Goal: Task Accomplishment & Management: Use online tool/utility

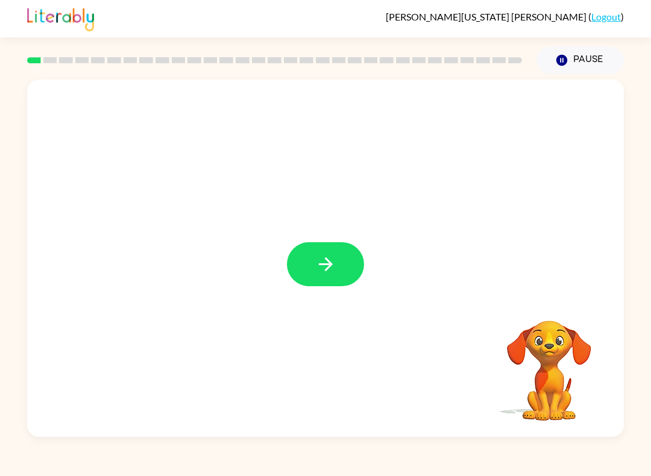
click at [334, 266] on icon "button" at bounding box center [325, 264] width 21 height 21
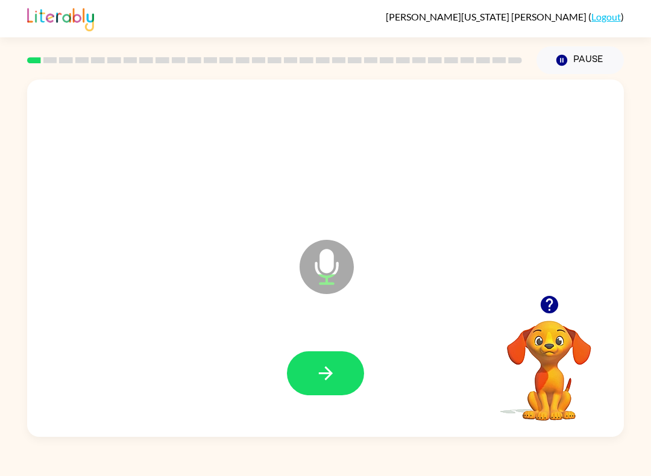
click at [327, 373] on icon "button" at bounding box center [325, 373] width 21 height 21
click at [333, 364] on icon "button" at bounding box center [325, 373] width 21 height 21
click at [329, 390] on button "button" at bounding box center [325, 373] width 77 height 44
click at [325, 364] on icon "button" at bounding box center [325, 373] width 21 height 21
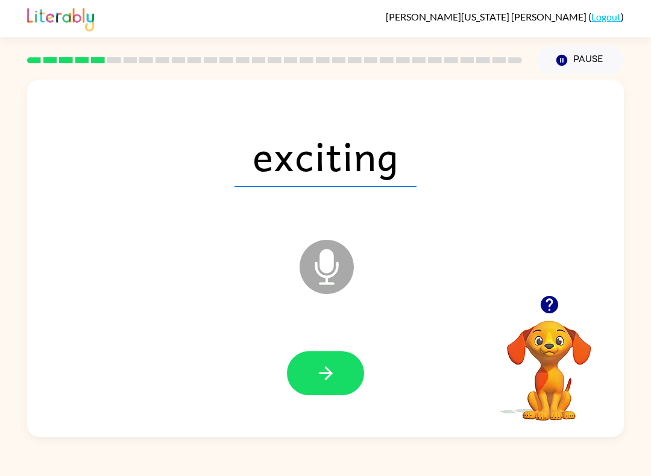
click at [334, 370] on icon "button" at bounding box center [325, 373] width 21 height 21
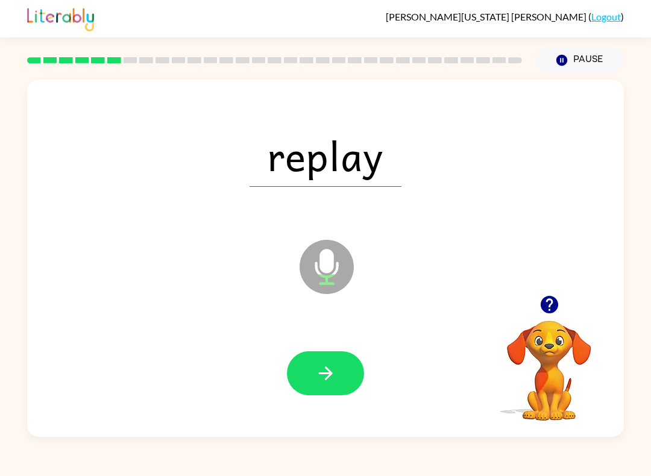
click at [334, 395] on button "button" at bounding box center [325, 373] width 77 height 44
click at [322, 374] on icon "button" at bounding box center [325, 373] width 14 height 14
click at [315, 381] on icon "button" at bounding box center [325, 373] width 21 height 21
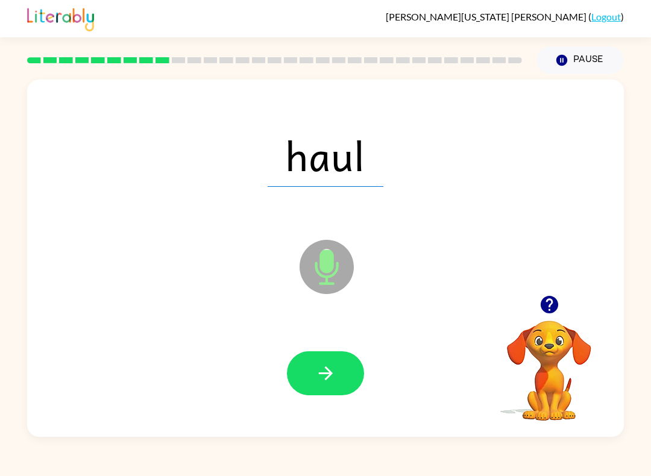
click at [315, 352] on button "button" at bounding box center [325, 373] width 77 height 44
click at [340, 384] on button "button" at bounding box center [325, 373] width 77 height 44
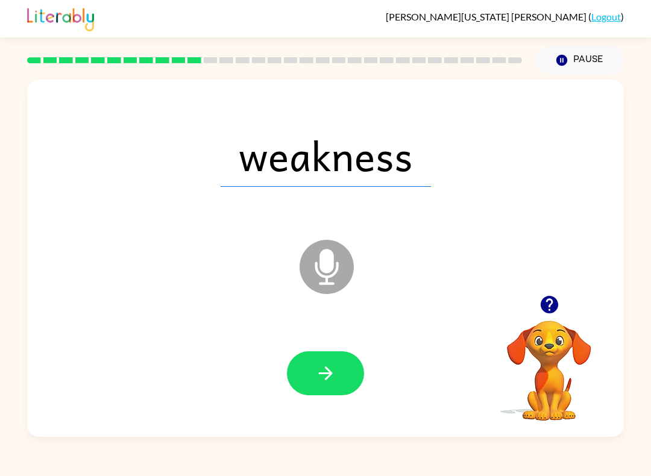
click at [334, 372] on icon "button" at bounding box center [325, 373] width 21 height 21
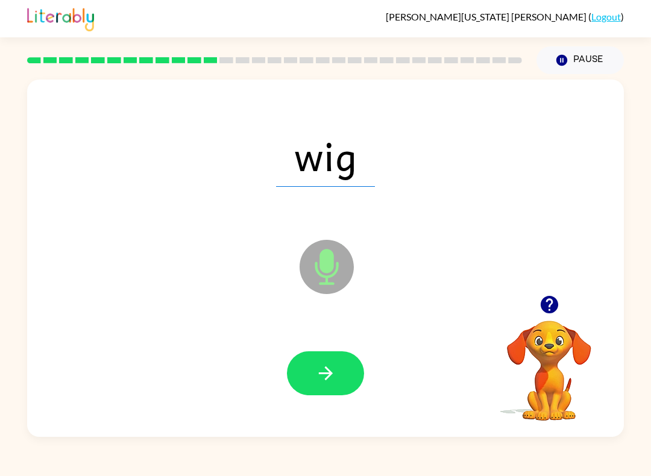
click at [330, 361] on button "button" at bounding box center [325, 373] width 77 height 44
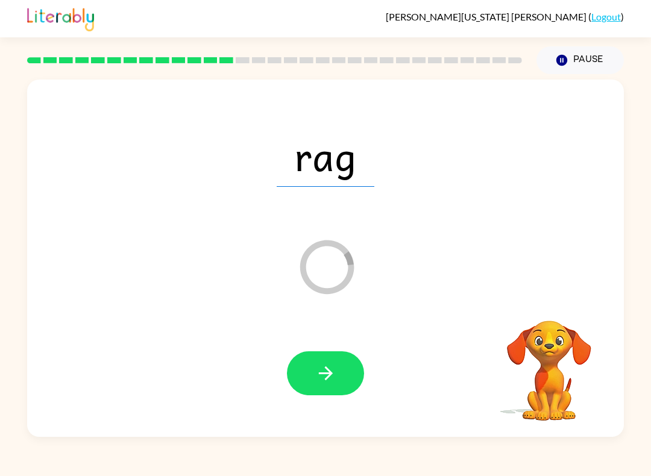
click at [307, 354] on button "button" at bounding box center [325, 373] width 77 height 44
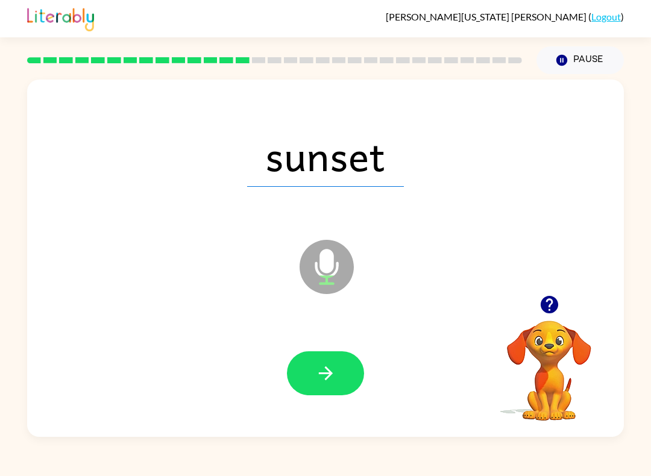
click at [301, 363] on button "button" at bounding box center [325, 373] width 77 height 44
click at [313, 376] on button "button" at bounding box center [325, 373] width 77 height 44
click at [323, 366] on icon "button" at bounding box center [325, 373] width 21 height 21
click at [333, 379] on icon "button" at bounding box center [325, 373] width 21 height 21
click at [321, 381] on icon "button" at bounding box center [325, 373] width 21 height 21
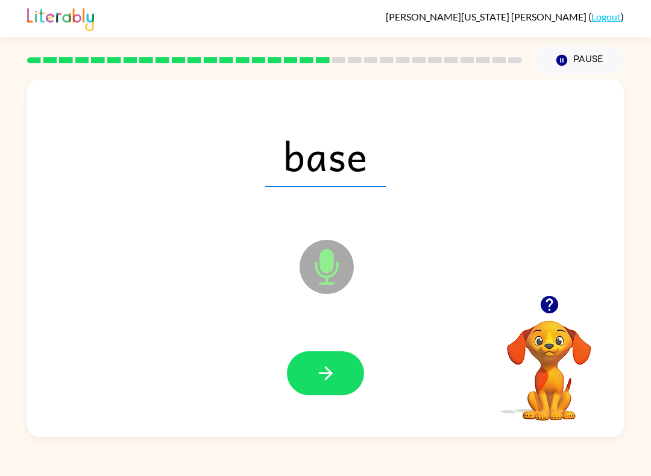
click at [317, 337] on div at bounding box center [325, 373] width 572 height 103
click at [329, 372] on icon "button" at bounding box center [325, 373] width 14 height 14
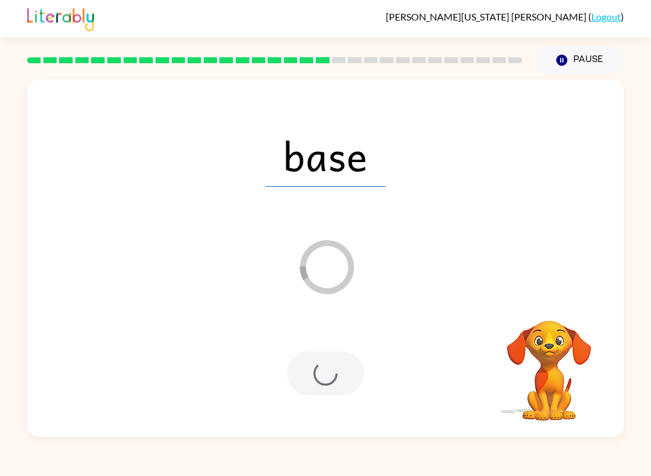
click at [328, 365] on div at bounding box center [325, 373] width 77 height 44
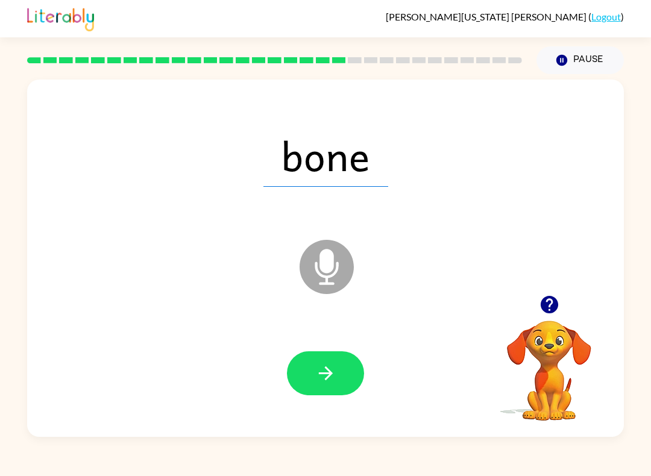
click at [321, 386] on button "button" at bounding box center [325, 373] width 77 height 44
click at [314, 356] on button "button" at bounding box center [325, 373] width 77 height 44
click at [313, 359] on button "button" at bounding box center [325, 373] width 77 height 44
click at [308, 364] on button "button" at bounding box center [325, 373] width 77 height 44
click at [319, 367] on icon "button" at bounding box center [325, 373] width 21 height 21
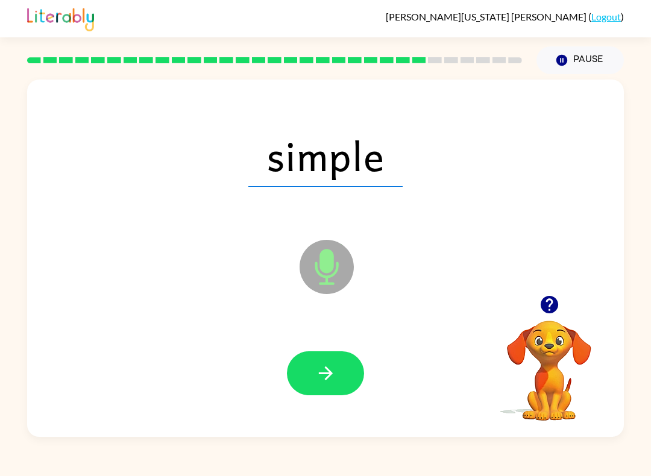
click at [314, 369] on button "button" at bounding box center [325, 373] width 77 height 44
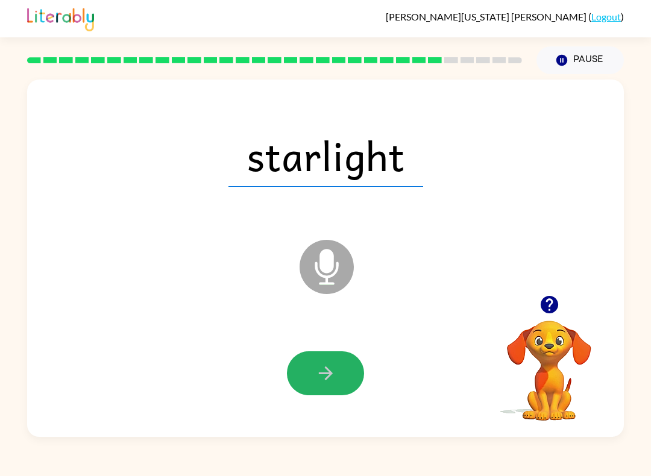
click at [316, 364] on icon "button" at bounding box center [325, 373] width 21 height 21
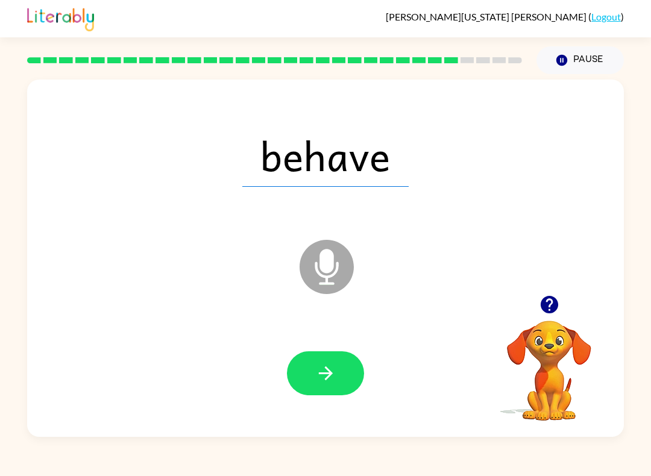
click at [311, 369] on button "button" at bounding box center [325, 373] width 77 height 44
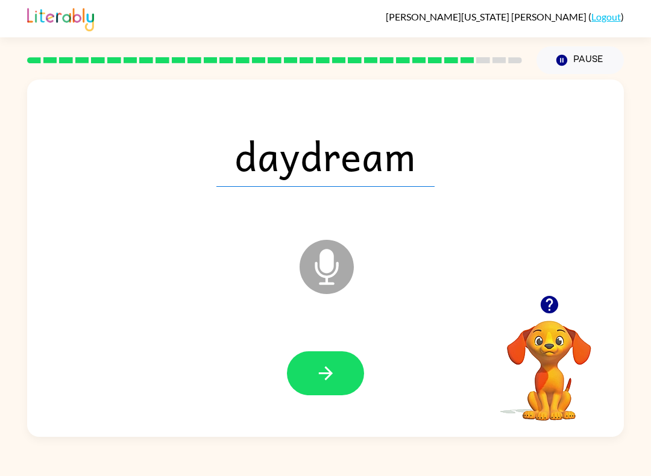
click at [307, 389] on button "button" at bounding box center [325, 373] width 77 height 44
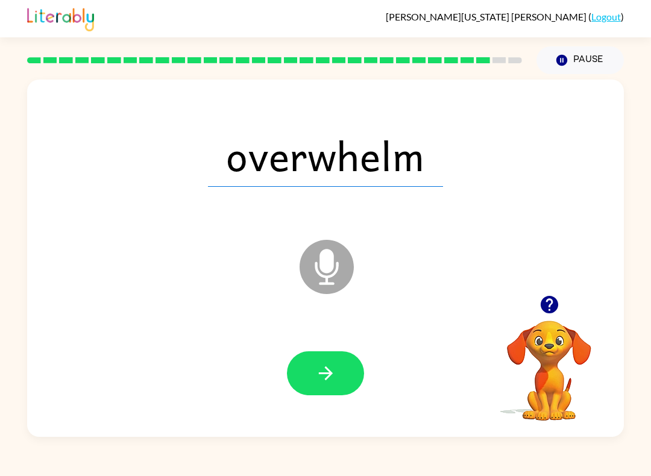
click at [324, 373] on icon "button" at bounding box center [325, 373] width 21 height 21
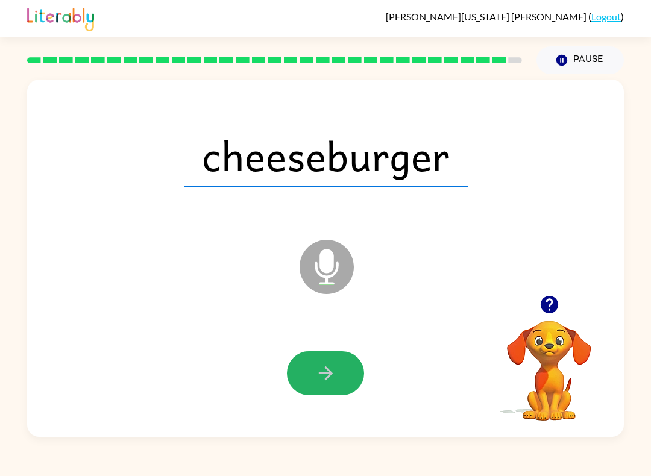
click at [306, 360] on button "button" at bounding box center [325, 373] width 77 height 44
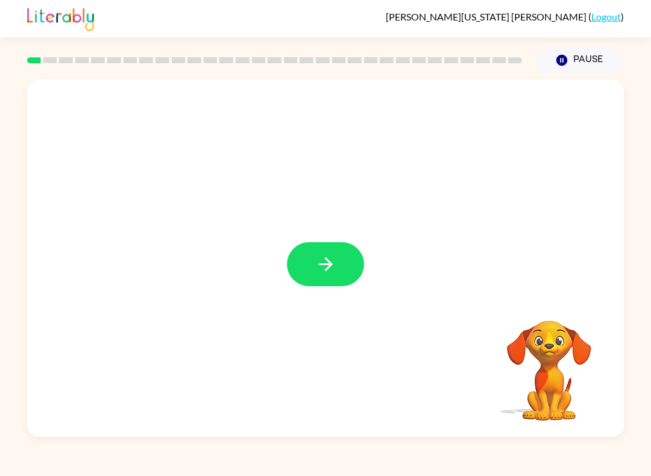
click at [310, 255] on button "button" at bounding box center [325, 264] width 77 height 44
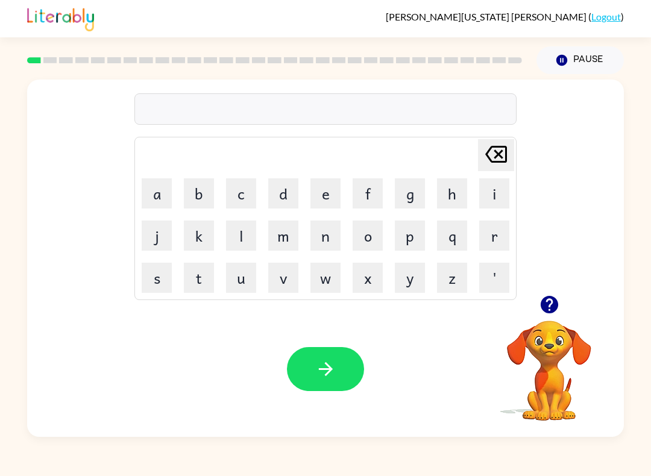
click at [408, 233] on button "p" at bounding box center [410, 235] width 30 height 30
click at [145, 188] on button "a" at bounding box center [157, 193] width 30 height 30
click at [270, 194] on button "d" at bounding box center [283, 193] width 30 height 30
click at [307, 377] on button "button" at bounding box center [325, 369] width 77 height 44
click at [415, 227] on button "p" at bounding box center [410, 235] width 30 height 30
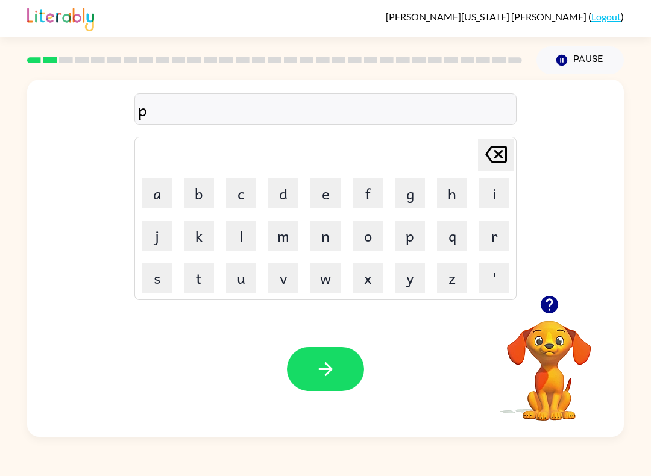
click at [370, 231] on button "o" at bounding box center [367, 235] width 30 height 30
click at [331, 285] on button "w" at bounding box center [325, 278] width 30 height 30
click at [500, 154] on icon "[PERSON_NAME] last character input" at bounding box center [495, 154] width 29 height 29
click at [502, 189] on button "i" at bounding box center [494, 193] width 30 height 30
click at [487, 149] on icon "[PERSON_NAME] last character input" at bounding box center [495, 154] width 29 height 29
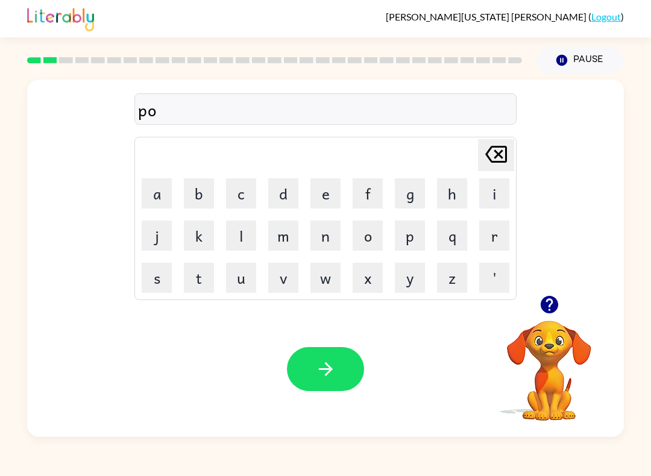
click at [148, 193] on button "a" at bounding box center [157, 193] width 30 height 30
click at [311, 380] on button "button" at bounding box center [325, 369] width 77 height 44
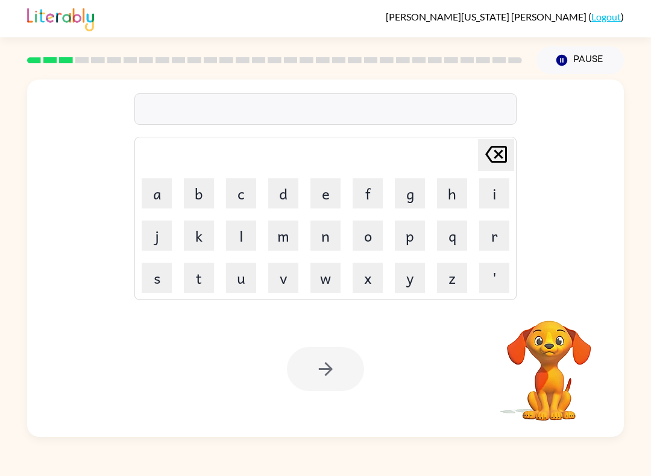
click at [302, 381] on div at bounding box center [325, 369] width 77 height 44
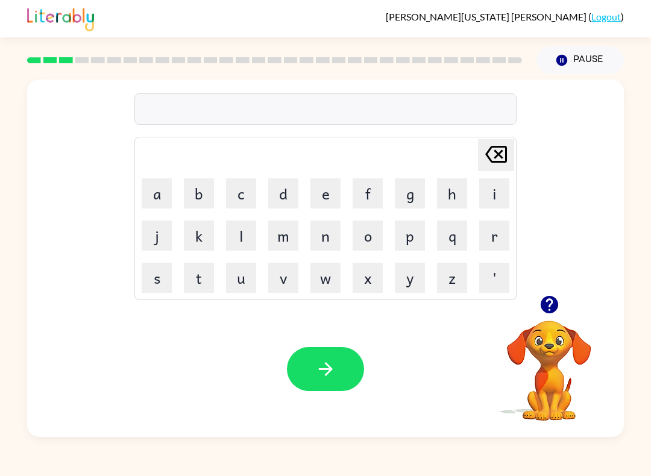
click at [552, 311] on icon "button" at bounding box center [548, 304] width 17 height 17
click at [336, 231] on button "n" at bounding box center [325, 235] width 30 height 30
click at [157, 188] on button "a" at bounding box center [157, 193] width 30 height 30
click at [154, 277] on button "s" at bounding box center [157, 278] width 30 height 30
click at [451, 191] on button "h" at bounding box center [452, 193] width 30 height 30
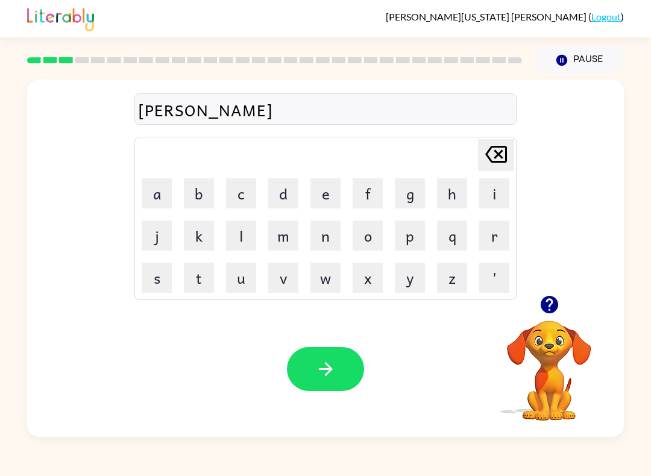
click at [512, 152] on button "[PERSON_NAME] last character input" at bounding box center [496, 155] width 36 height 32
click at [205, 278] on button "t" at bounding box center [199, 278] width 30 height 30
click at [445, 197] on button "h" at bounding box center [452, 193] width 30 height 30
click at [325, 363] on icon "button" at bounding box center [325, 368] width 21 height 21
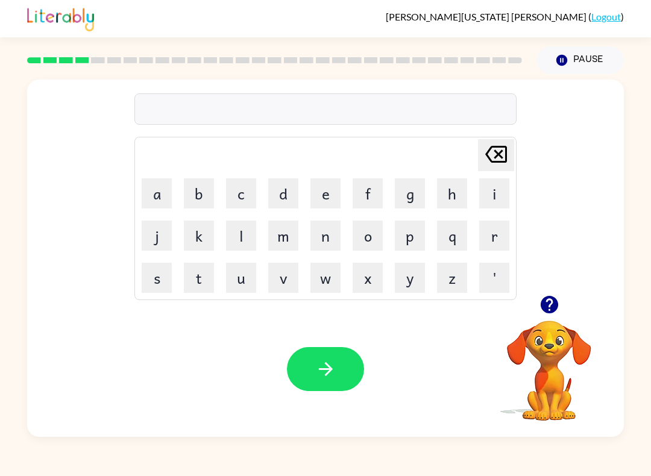
click at [153, 274] on button "s" at bounding box center [157, 278] width 30 height 30
click at [496, 192] on button "i" at bounding box center [494, 193] width 30 height 30
click at [286, 237] on button "m" at bounding box center [283, 235] width 30 height 30
click at [507, 143] on icon "[PERSON_NAME] last character input" at bounding box center [495, 154] width 29 height 29
click at [156, 196] on button "a" at bounding box center [157, 193] width 30 height 30
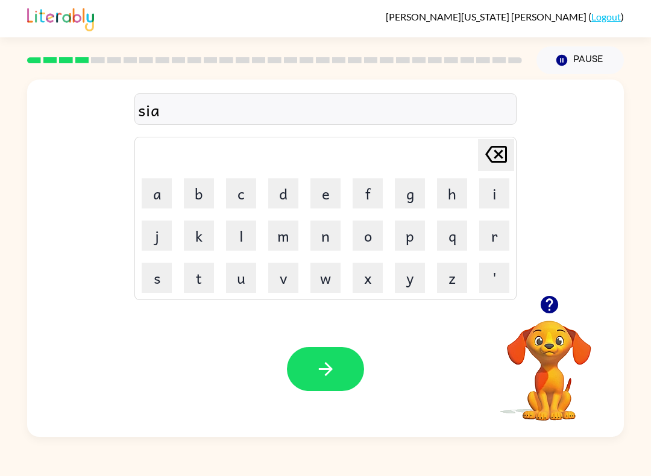
click at [293, 238] on button "m" at bounding box center [283, 235] width 30 height 30
click at [499, 160] on icon "[PERSON_NAME] last character input" at bounding box center [495, 154] width 29 height 29
click at [162, 195] on button "a" at bounding box center [157, 193] width 30 height 30
click at [502, 150] on icon "[PERSON_NAME] last character input" at bounding box center [495, 154] width 29 height 29
click at [501, 149] on icon "[PERSON_NAME] last character input" at bounding box center [495, 154] width 29 height 29
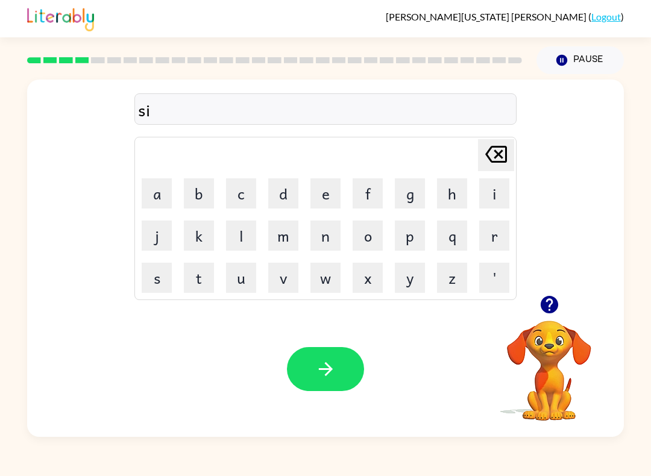
click at [334, 183] on button "e" at bounding box center [325, 193] width 30 height 30
click at [278, 237] on button "m" at bounding box center [283, 235] width 30 height 30
click at [499, 155] on icon at bounding box center [496, 154] width 22 height 17
click at [504, 155] on icon "[PERSON_NAME] last character input" at bounding box center [495, 154] width 29 height 29
click at [499, 158] on icon "[PERSON_NAME] last character input" at bounding box center [495, 154] width 29 height 29
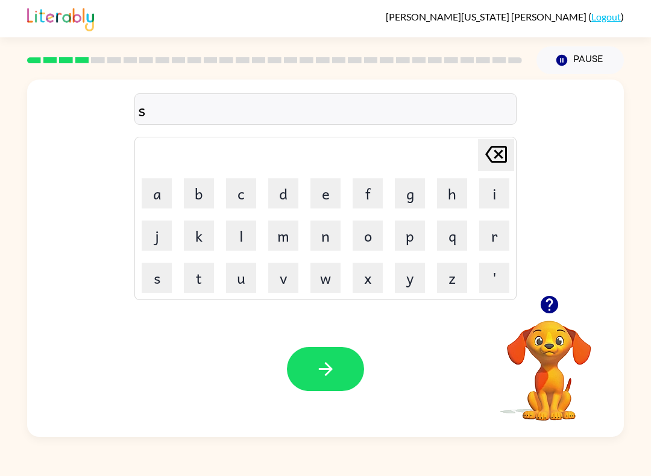
click at [315, 198] on button "e" at bounding box center [325, 193] width 30 height 30
click at [502, 201] on button "i" at bounding box center [494, 193] width 30 height 30
click at [490, 155] on icon "[PERSON_NAME] last character input" at bounding box center [495, 154] width 29 height 29
click at [281, 230] on button "m" at bounding box center [283, 235] width 30 height 30
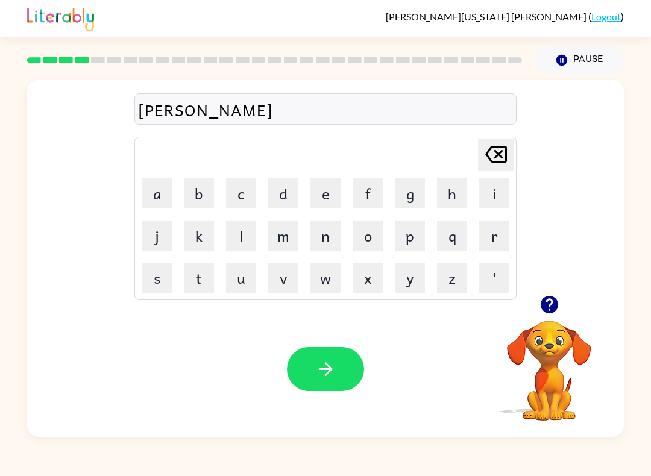
click at [502, 149] on icon "[PERSON_NAME] last character input" at bounding box center [495, 154] width 29 height 29
click at [493, 151] on icon "[PERSON_NAME] last character input" at bounding box center [495, 154] width 29 height 29
click at [501, 151] on icon "[PERSON_NAME] last character input" at bounding box center [495, 154] width 29 height 29
click at [488, 194] on button "i" at bounding box center [494, 193] width 30 height 30
click at [323, 277] on button "w" at bounding box center [325, 278] width 30 height 30
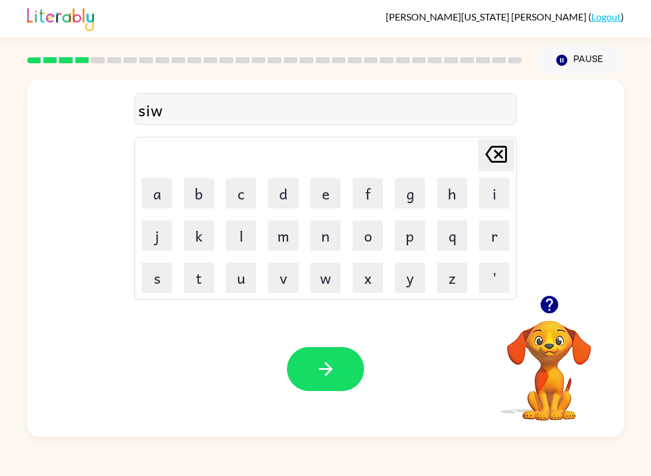
click at [272, 239] on button "m" at bounding box center [283, 235] width 30 height 30
click at [317, 383] on button "button" at bounding box center [325, 369] width 77 height 44
click at [160, 281] on button "s" at bounding box center [157, 278] width 30 height 30
click at [152, 200] on button "a" at bounding box center [157, 193] width 30 height 30
click at [201, 241] on button "k" at bounding box center [199, 235] width 30 height 30
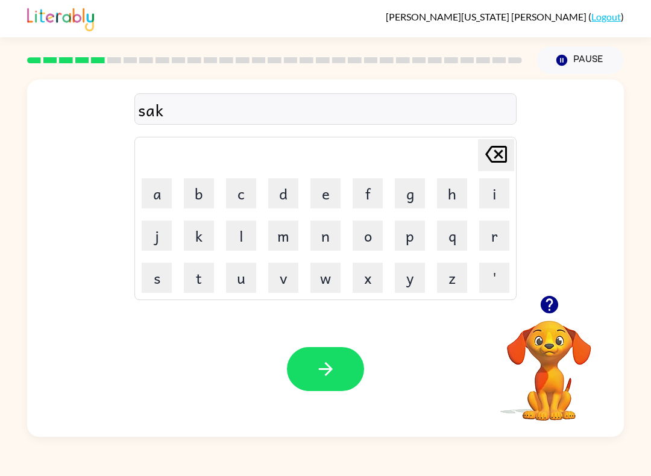
click at [204, 277] on button "t" at bounding box center [199, 278] width 30 height 30
click at [493, 157] on icon "[PERSON_NAME] last character input" at bounding box center [495, 154] width 29 height 29
click at [504, 149] on icon "[PERSON_NAME] last character input" at bounding box center [495, 154] width 29 height 29
click at [366, 247] on button "o" at bounding box center [367, 235] width 30 height 30
click at [197, 280] on button "t" at bounding box center [199, 278] width 30 height 30
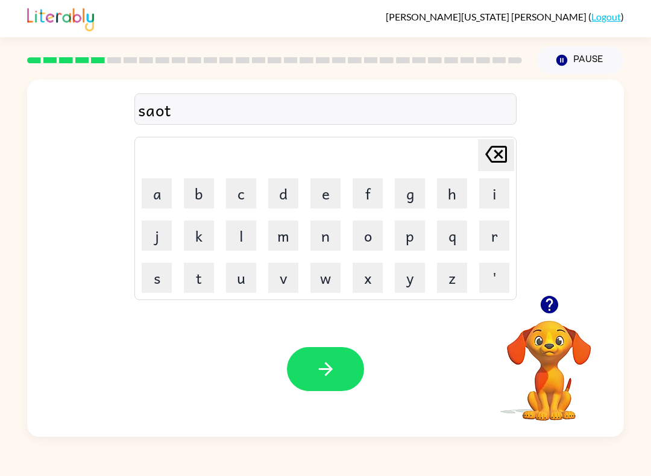
click at [324, 370] on icon "button" at bounding box center [325, 368] width 21 height 21
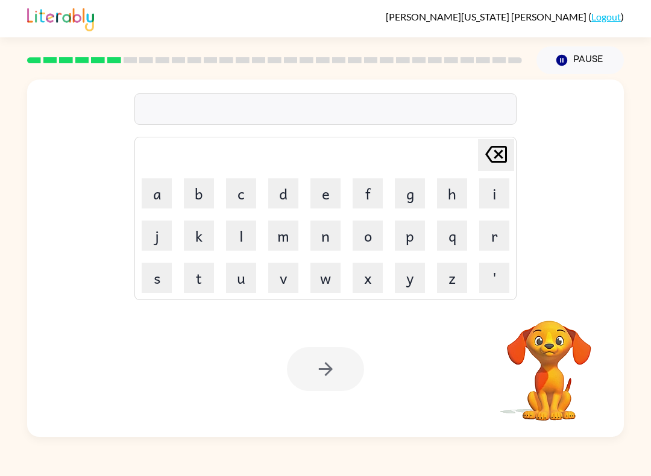
click at [158, 195] on button "a" at bounding box center [157, 193] width 30 height 30
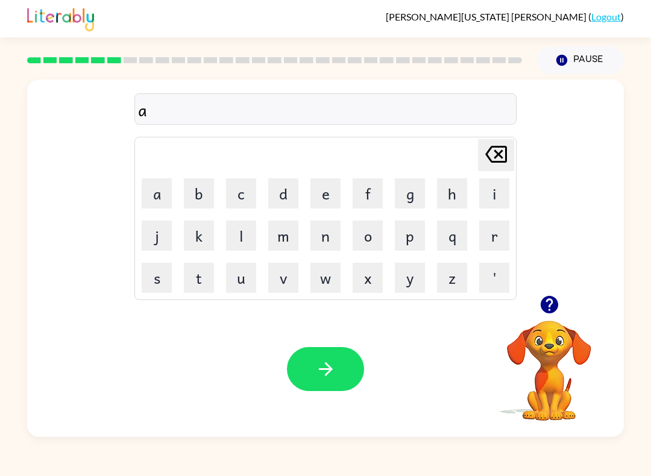
click at [499, 189] on button "i" at bounding box center [494, 193] width 30 height 30
click at [280, 236] on button "m" at bounding box center [283, 235] width 30 height 30
click at [325, 364] on icon "button" at bounding box center [325, 369] width 14 height 14
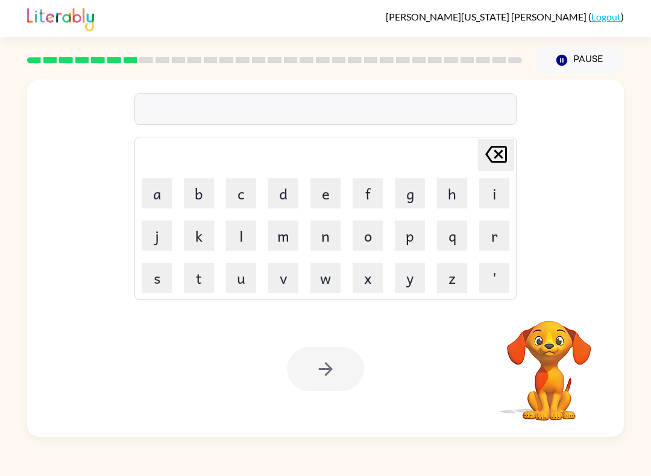
click at [158, 278] on button "s" at bounding box center [157, 278] width 30 height 30
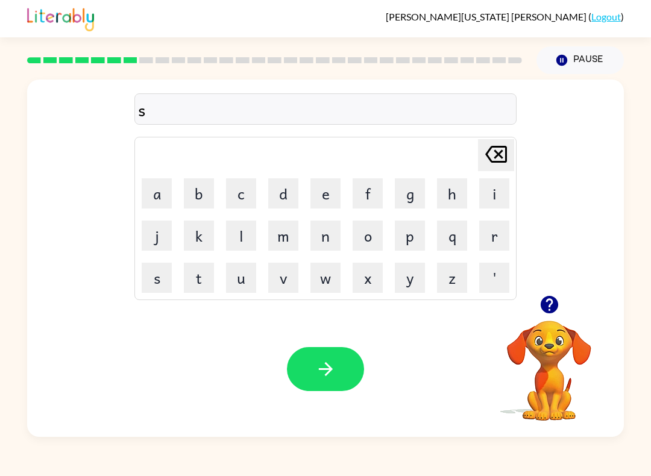
click at [404, 192] on button "g" at bounding box center [410, 193] width 30 height 30
click at [495, 230] on button "r" at bounding box center [494, 235] width 30 height 30
click at [199, 190] on button "b" at bounding box center [199, 193] width 30 height 30
click at [242, 239] on button "l" at bounding box center [241, 235] width 30 height 30
click at [339, 367] on button "button" at bounding box center [325, 369] width 77 height 44
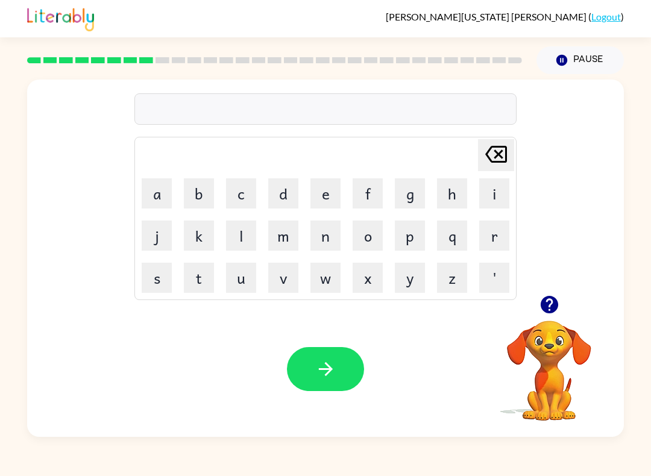
click at [413, 192] on button "g" at bounding box center [410, 193] width 30 height 30
click at [493, 228] on button "r" at bounding box center [494, 235] width 30 height 30
click at [365, 193] on button "f" at bounding box center [367, 193] width 30 height 30
click at [329, 189] on button "e" at bounding box center [325, 193] width 30 height 30
click at [319, 364] on icon "button" at bounding box center [325, 368] width 21 height 21
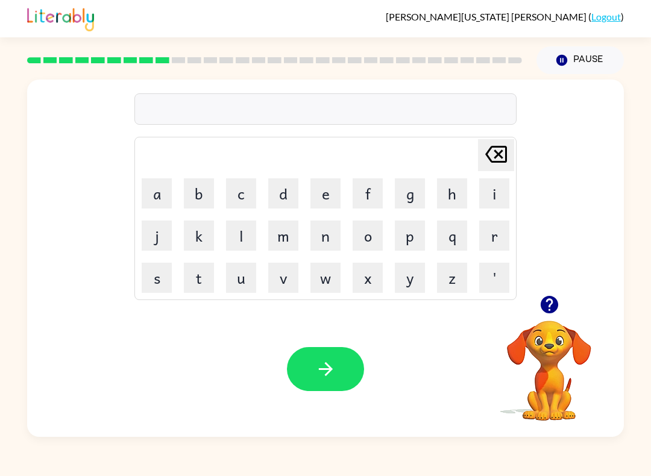
click at [555, 301] on icon "button" at bounding box center [548, 304] width 17 height 17
click at [395, 245] on button "p" at bounding box center [410, 235] width 30 height 30
click at [154, 187] on button "a" at bounding box center [157, 193] width 30 height 30
click at [361, 233] on button "o" at bounding box center [367, 235] width 30 height 30
click at [499, 198] on button "i" at bounding box center [494, 193] width 30 height 30
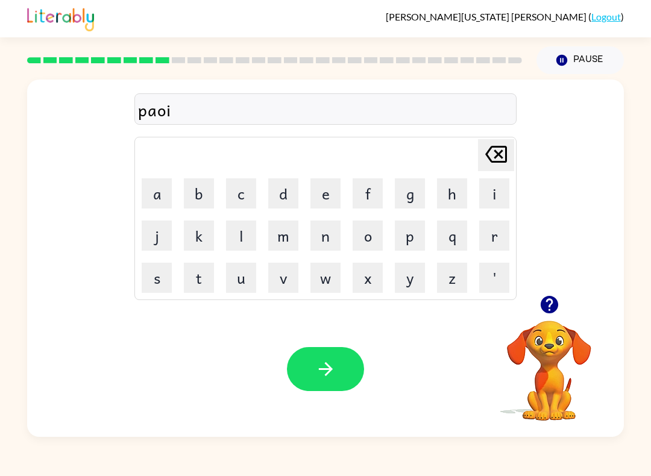
click at [167, 278] on button "s" at bounding box center [157, 278] width 30 height 30
click at [332, 374] on icon "button" at bounding box center [325, 368] width 21 height 21
click at [501, 193] on button "i" at bounding box center [494, 193] width 30 height 30
click at [325, 241] on button "n" at bounding box center [325, 235] width 30 height 30
click at [369, 178] on button "f" at bounding box center [367, 193] width 30 height 30
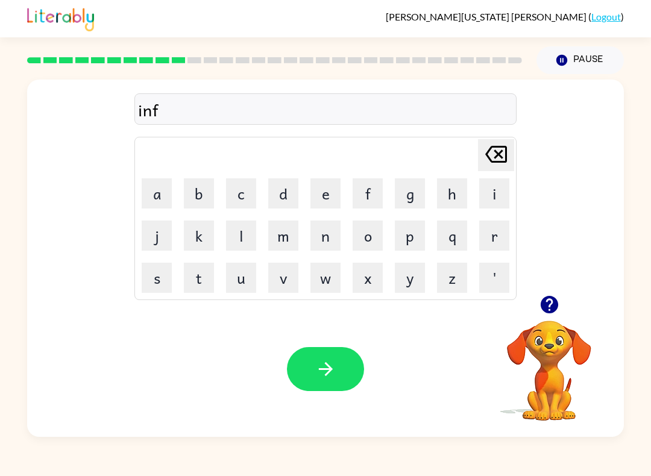
click at [281, 201] on button "d" at bounding box center [283, 193] width 30 height 30
click at [331, 363] on icon "button" at bounding box center [325, 368] width 21 height 21
click at [270, 279] on button "v" at bounding box center [283, 278] width 30 height 30
click at [502, 142] on icon "[PERSON_NAME] last character input" at bounding box center [495, 154] width 29 height 29
click at [489, 234] on button "r" at bounding box center [494, 235] width 30 height 30
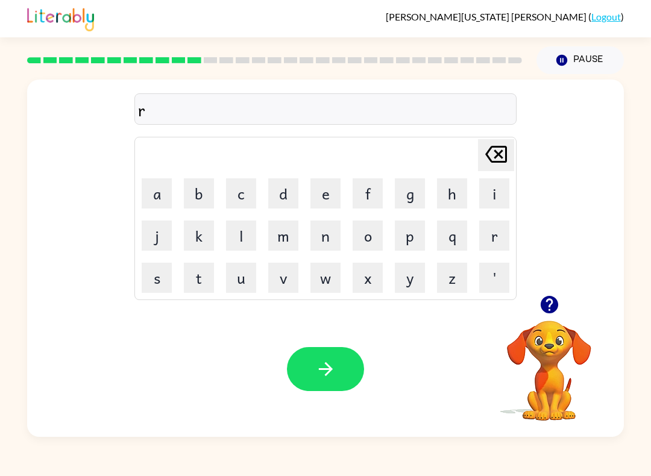
click at [280, 276] on button "v" at bounding box center [283, 278] width 30 height 30
click at [487, 190] on button "i" at bounding box center [494, 193] width 30 height 30
click at [367, 236] on button "o" at bounding box center [367, 235] width 30 height 30
click at [344, 378] on button "button" at bounding box center [325, 369] width 77 height 44
click at [540, 301] on icon "button" at bounding box center [549, 304] width 21 height 21
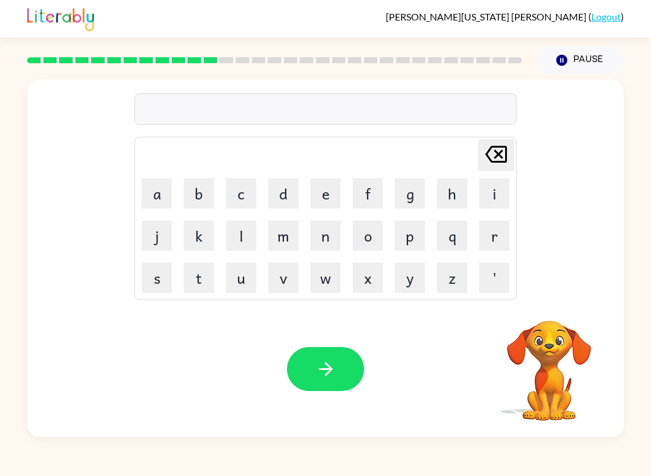
click at [279, 238] on button "m" at bounding box center [283, 235] width 30 height 30
click at [154, 198] on button "a" at bounding box center [157, 193] width 30 height 30
click at [196, 287] on button "t" at bounding box center [199, 278] width 30 height 30
click at [158, 277] on button "s" at bounding box center [157, 278] width 30 height 30
click at [199, 243] on button "k" at bounding box center [199, 235] width 30 height 30
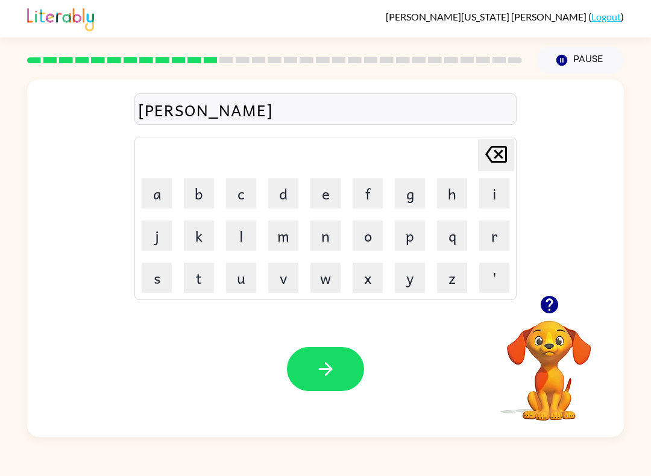
click at [328, 381] on button "button" at bounding box center [325, 369] width 77 height 44
click at [557, 311] on icon "button" at bounding box center [549, 304] width 21 height 21
click at [199, 220] on button "k" at bounding box center [199, 235] width 30 height 30
click at [160, 196] on button "a" at bounding box center [157, 193] width 30 height 30
click at [203, 194] on button "b" at bounding box center [199, 193] width 30 height 30
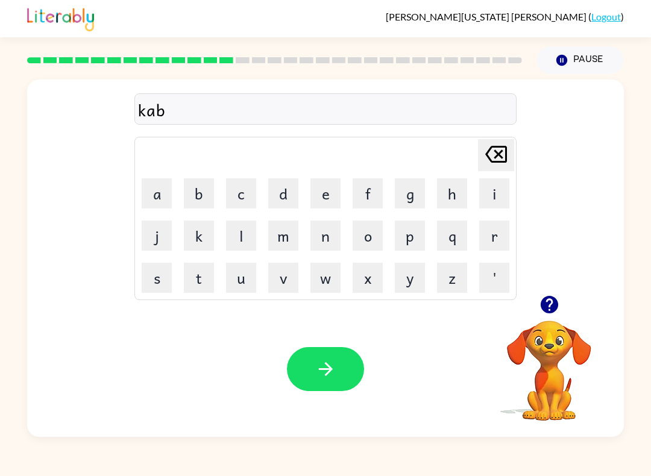
click at [491, 148] on icon at bounding box center [496, 154] width 22 height 17
click at [289, 195] on button "d" at bounding box center [283, 193] width 30 height 30
click at [369, 227] on button "o" at bounding box center [367, 235] width 30 height 30
click at [492, 156] on icon "[PERSON_NAME] last character input" at bounding box center [495, 154] width 29 height 29
click at [240, 239] on button "l" at bounding box center [241, 235] width 30 height 30
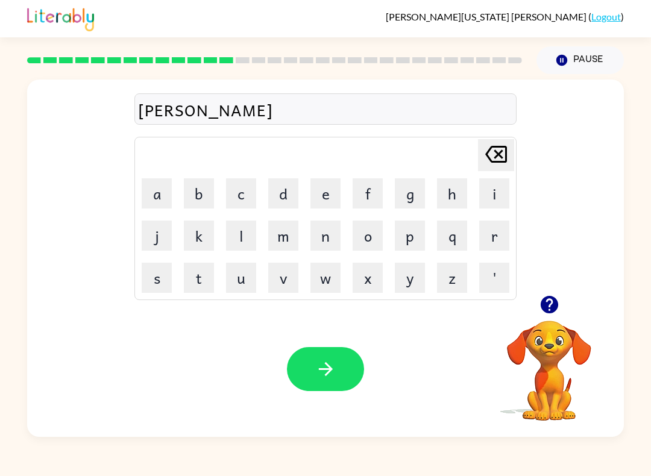
click at [336, 354] on button "button" at bounding box center [325, 369] width 77 height 44
click at [557, 316] on button "button" at bounding box center [549, 304] width 31 height 31
click at [552, 299] on div "[PERSON_NAME] last character input a b c d e f g h i j k l m n o p q r s t u v …" at bounding box center [325, 258] width 596 height 357
click at [287, 183] on button "d" at bounding box center [283, 193] width 30 height 30
click at [160, 190] on button "a" at bounding box center [157, 193] width 30 height 30
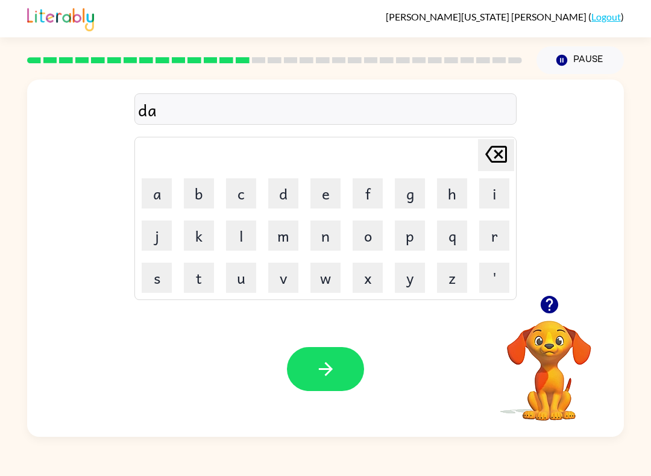
click at [240, 237] on button "l" at bounding box center [241, 235] width 30 height 30
click at [347, 365] on button "button" at bounding box center [325, 369] width 77 height 44
click at [195, 234] on button "k" at bounding box center [199, 235] width 30 height 30
click at [143, 193] on button "a" at bounding box center [157, 193] width 30 height 30
click at [281, 193] on button "d" at bounding box center [283, 193] width 30 height 30
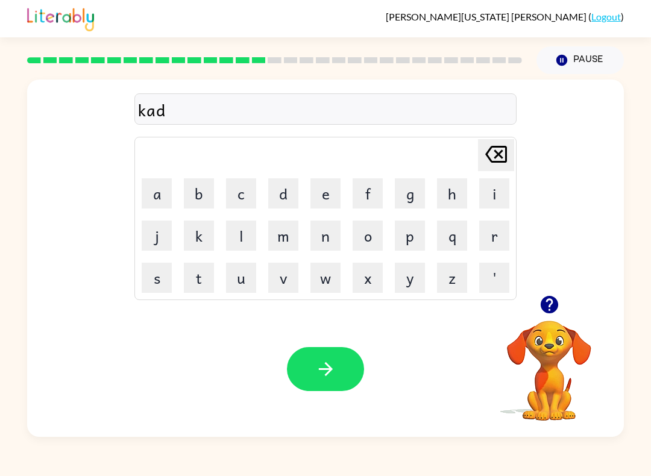
click at [336, 360] on icon "button" at bounding box center [325, 368] width 21 height 21
click at [451, 274] on button "z" at bounding box center [452, 278] width 30 height 30
click at [329, 187] on button "e" at bounding box center [325, 193] width 30 height 30
click at [404, 236] on button "p" at bounding box center [410, 235] width 30 height 30
click at [340, 386] on button "button" at bounding box center [325, 369] width 77 height 44
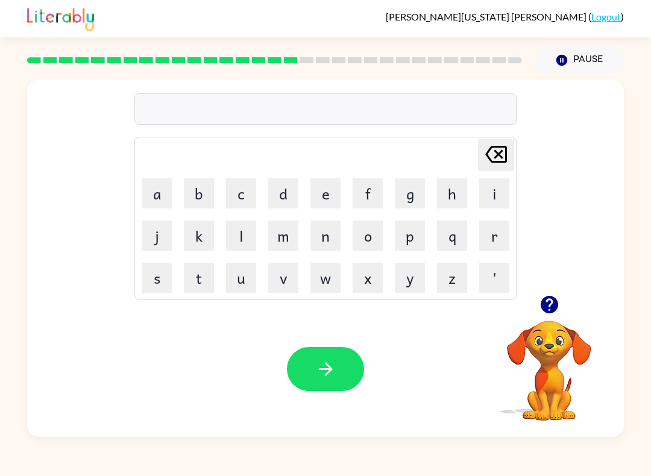
click at [134, 237] on div "[PERSON_NAME] last character input a b c d e f g h i j k l m n o p q r s t u v …" at bounding box center [325, 218] width 382 height 163
click at [170, 234] on button "j" at bounding box center [157, 235] width 30 height 30
click at [162, 191] on button "a" at bounding box center [157, 193] width 30 height 30
click at [368, 228] on button "o" at bounding box center [367, 235] width 30 height 30
click at [411, 234] on button "p" at bounding box center [410, 235] width 30 height 30
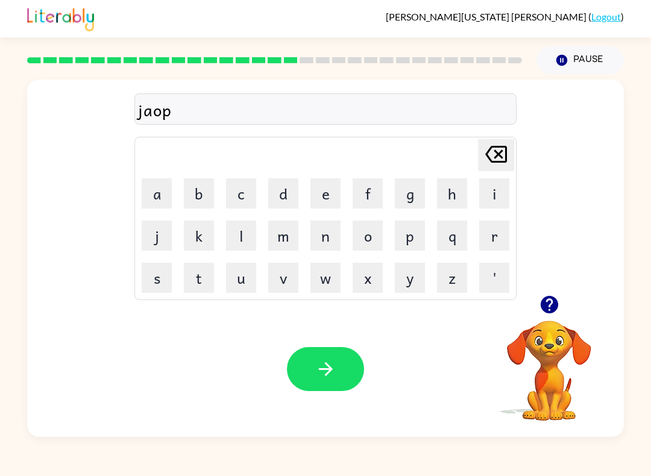
click at [495, 181] on button "i" at bounding box center [494, 193] width 30 height 30
click at [320, 236] on button "n" at bounding box center [325, 235] width 30 height 30
click at [343, 357] on button "button" at bounding box center [325, 369] width 77 height 44
click at [447, 200] on button "h" at bounding box center [452, 193] width 30 height 30
click at [163, 192] on button "a" at bounding box center [157, 193] width 30 height 30
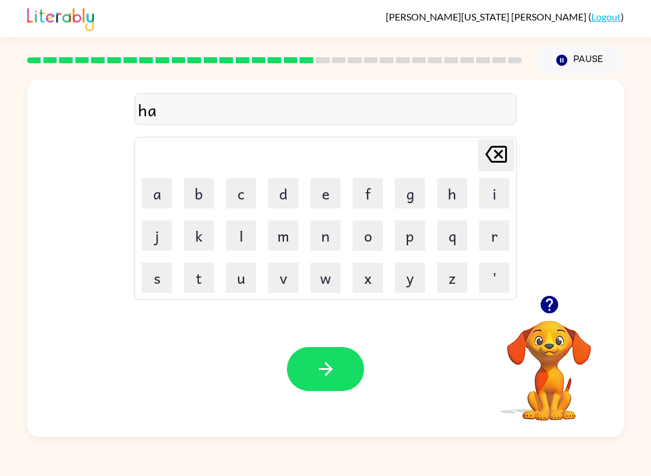
click at [496, 239] on button "r" at bounding box center [494, 235] width 30 height 30
click at [334, 384] on button "button" at bounding box center [325, 369] width 77 height 44
click at [486, 248] on button "r" at bounding box center [494, 235] width 30 height 30
click at [147, 203] on button "a" at bounding box center [157, 193] width 30 height 30
click at [203, 284] on button "t" at bounding box center [199, 278] width 30 height 30
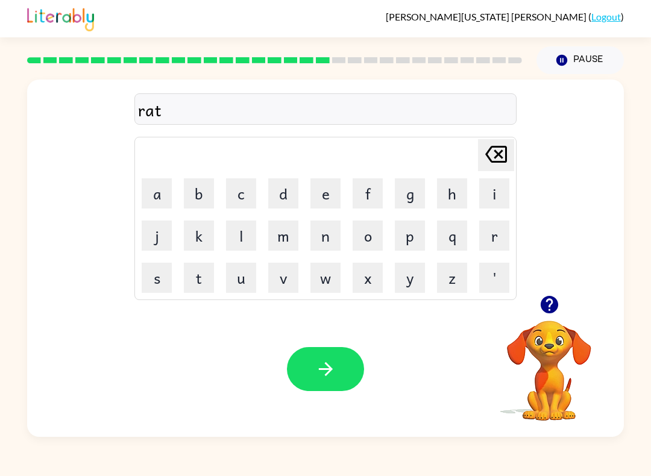
click at [358, 370] on button "button" at bounding box center [325, 369] width 77 height 44
click at [455, 191] on button "h" at bounding box center [452, 193] width 30 height 30
click at [161, 189] on button "a" at bounding box center [157, 193] width 30 height 30
click at [207, 277] on button "t" at bounding box center [199, 278] width 30 height 30
click at [202, 289] on button "t" at bounding box center [199, 278] width 30 height 30
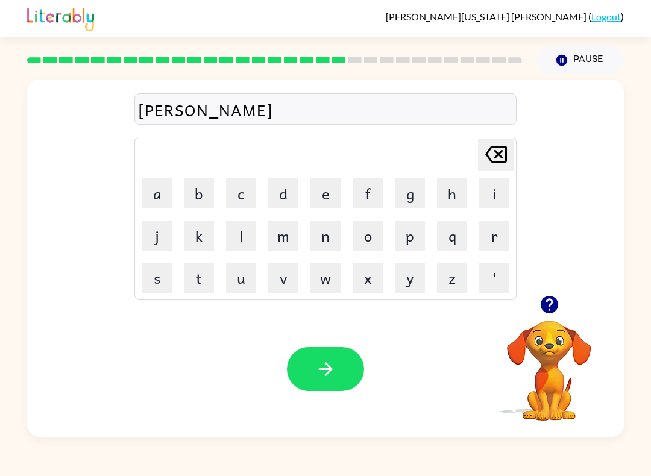
click at [317, 375] on icon "button" at bounding box center [325, 368] width 21 height 21
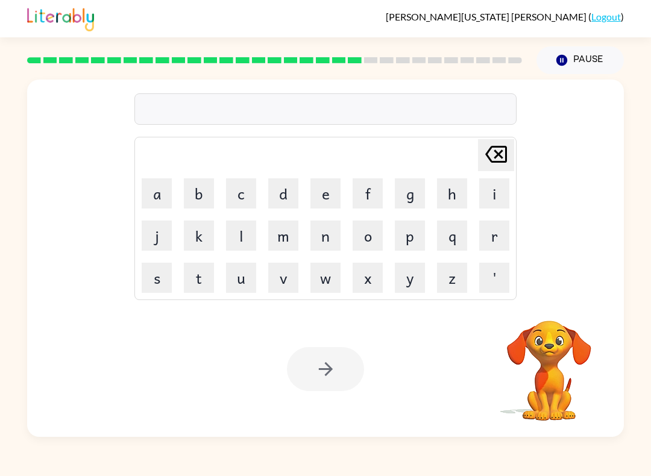
click at [479, 237] on button "r" at bounding box center [494, 235] width 30 height 30
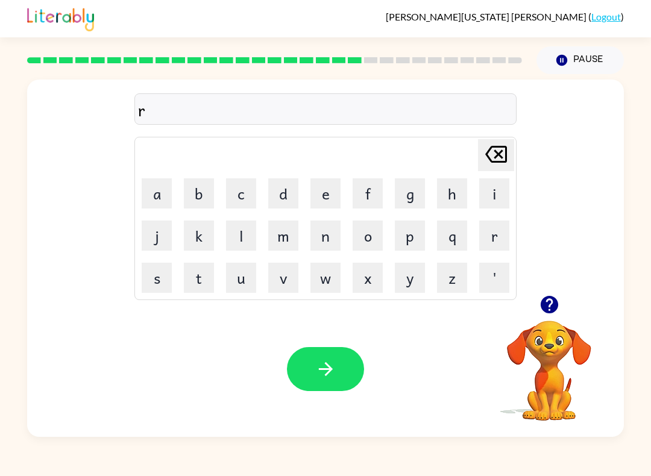
click at [160, 192] on button "a" at bounding box center [157, 193] width 30 height 30
click at [161, 281] on button "s" at bounding box center [157, 278] width 30 height 30
click at [337, 348] on button "button" at bounding box center [325, 369] width 77 height 44
click at [490, 234] on button "r" at bounding box center [494, 235] width 30 height 30
click at [156, 192] on button "a" at bounding box center [157, 193] width 30 height 30
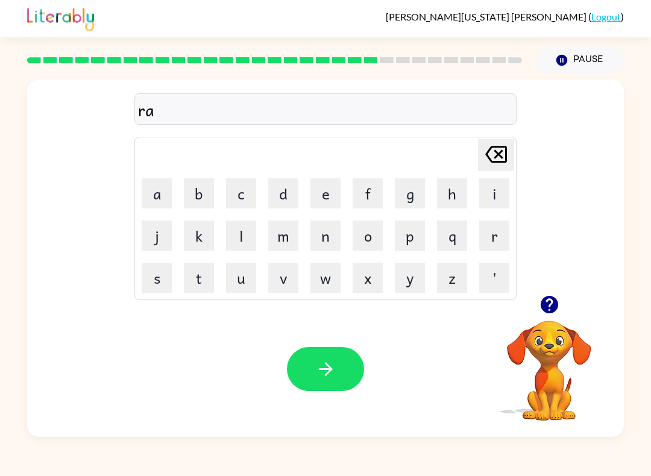
click at [325, 231] on button "n" at bounding box center [325, 235] width 30 height 30
click at [240, 189] on button "c" at bounding box center [241, 193] width 30 height 30
click at [158, 190] on button "a" at bounding box center [157, 193] width 30 height 30
click at [202, 283] on button "t" at bounding box center [199, 278] width 30 height 30
click at [498, 152] on icon "[PERSON_NAME] last character input" at bounding box center [495, 154] width 29 height 29
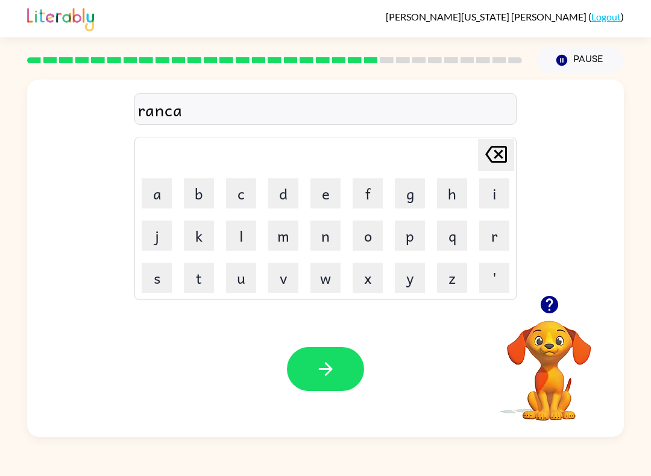
click at [366, 243] on button "o" at bounding box center [367, 235] width 30 height 30
click at [160, 280] on button "s" at bounding box center [157, 278] width 30 height 30
click at [496, 169] on div "[PERSON_NAME] last character input" at bounding box center [495, 155] width 29 height 31
click at [198, 266] on button "t" at bounding box center [199, 278] width 30 height 30
click at [346, 365] on button "button" at bounding box center [325, 369] width 77 height 44
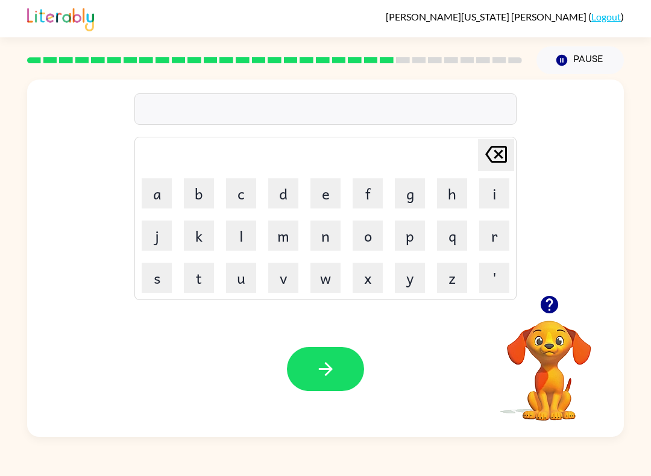
click at [480, 237] on button "r" at bounding box center [494, 235] width 30 height 30
click at [360, 239] on button "o" at bounding box center [367, 235] width 30 height 30
click at [243, 203] on button "c" at bounding box center [241, 193] width 30 height 30
click at [482, 163] on icon "[PERSON_NAME] last character input" at bounding box center [495, 154] width 29 height 29
click at [289, 239] on button "m" at bounding box center [283, 235] width 30 height 30
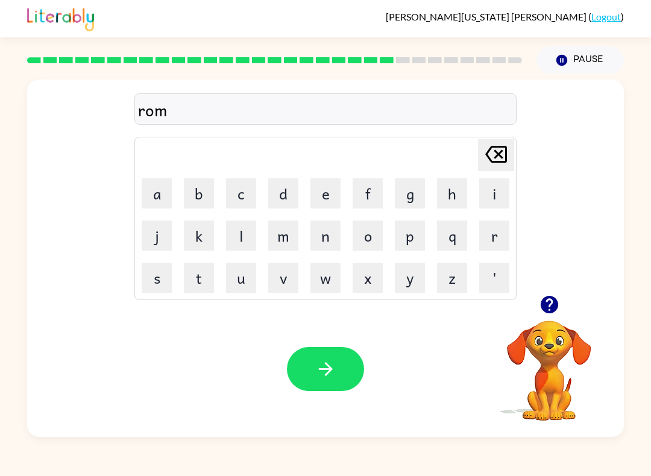
click at [242, 193] on button "c" at bounding box center [241, 193] width 30 height 30
click at [321, 366] on icon "button" at bounding box center [325, 368] width 21 height 21
click at [487, 188] on button "i" at bounding box center [494, 193] width 30 height 30
click at [324, 228] on button "n" at bounding box center [325, 235] width 30 height 30
click at [281, 275] on button "v" at bounding box center [283, 278] width 30 height 30
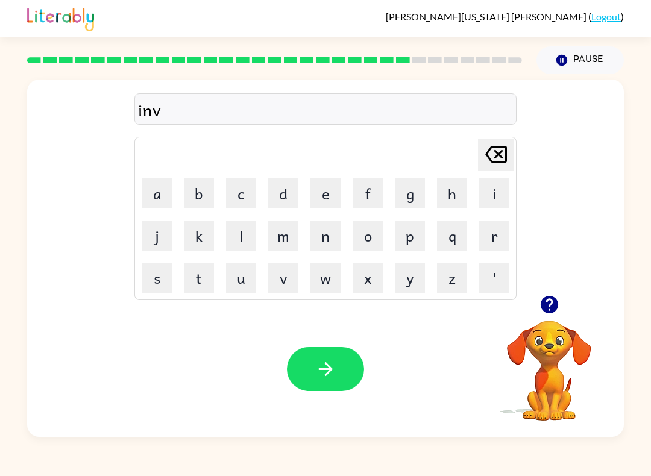
click at [325, 239] on button "n" at bounding box center [325, 235] width 30 height 30
click at [155, 272] on button "s" at bounding box center [157, 278] width 30 height 30
click at [493, 156] on icon "[PERSON_NAME] last character input" at bounding box center [495, 154] width 29 height 29
click at [497, 152] on icon "[PERSON_NAME] last character input" at bounding box center [495, 154] width 29 height 29
click at [157, 280] on button "s" at bounding box center [157, 278] width 30 height 30
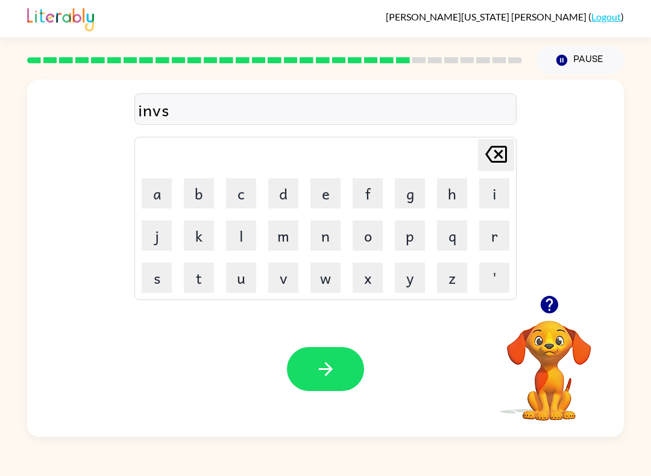
click at [495, 149] on icon "[PERSON_NAME] last character input" at bounding box center [495, 154] width 29 height 29
click at [323, 242] on button "n" at bounding box center [325, 235] width 30 height 30
click at [161, 277] on button "s" at bounding box center [157, 278] width 30 height 30
click at [326, 237] on button "n" at bounding box center [325, 235] width 30 height 30
click at [489, 187] on button "i" at bounding box center [494, 193] width 30 height 30
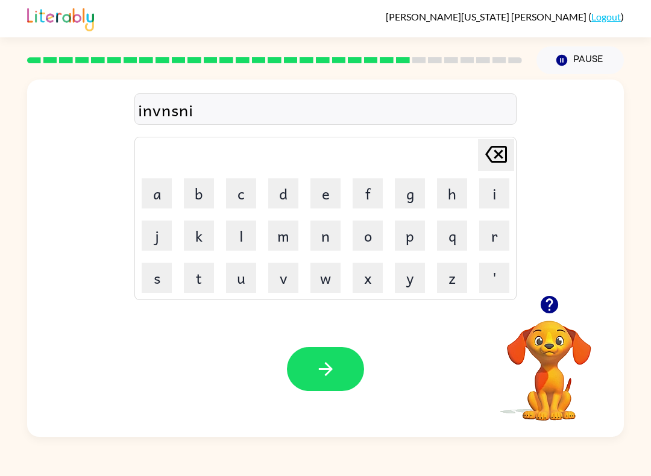
click at [497, 154] on icon at bounding box center [496, 154] width 22 height 17
click at [498, 193] on button "i" at bounding box center [494, 193] width 30 height 30
click at [328, 244] on button "n" at bounding box center [325, 235] width 30 height 30
click at [343, 363] on button "button" at bounding box center [325, 369] width 77 height 44
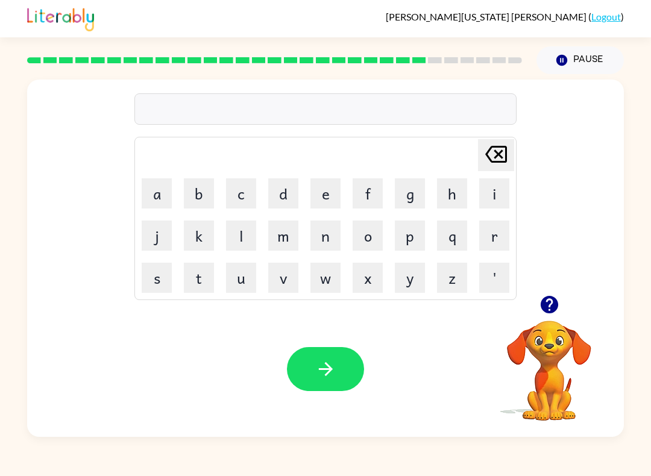
click at [149, 280] on button "s" at bounding box center [157, 278] width 30 height 30
click at [244, 284] on button "u" at bounding box center [241, 278] width 30 height 30
click at [322, 230] on button "n" at bounding box center [325, 235] width 30 height 30
click at [248, 236] on button "l" at bounding box center [241, 235] width 30 height 30
click at [493, 186] on button "i" at bounding box center [494, 193] width 30 height 30
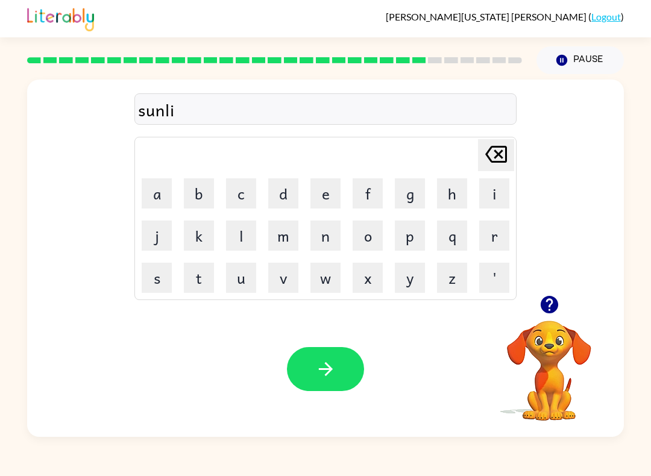
click at [207, 286] on button "t" at bounding box center [199, 278] width 30 height 30
click at [337, 367] on button "button" at bounding box center [325, 369] width 77 height 44
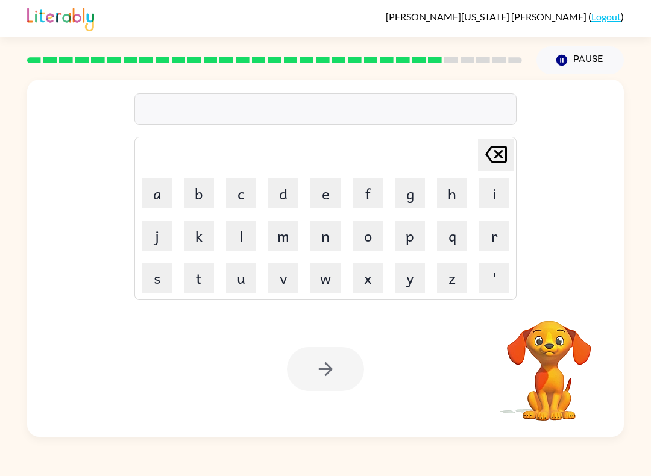
click at [283, 192] on button "d" at bounding box center [283, 193] width 30 height 30
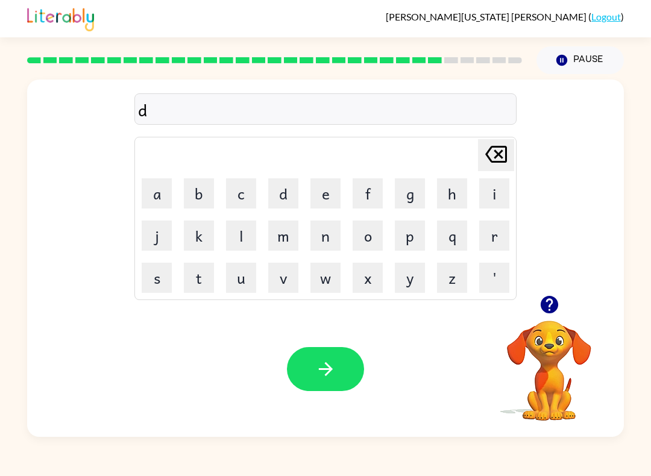
click at [368, 230] on button "o" at bounding box center [367, 235] width 30 height 30
click at [496, 236] on button "r" at bounding box center [494, 235] width 30 height 30
click at [323, 361] on icon "button" at bounding box center [325, 368] width 21 height 21
click at [649, 234] on div "[PERSON_NAME] last character input a b c d e f g h i j k l m n o p q r s t u v …" at bounding box center [325, 255] width 651 height 363
